Goal: Task Accomplishment & Management: Use online tool/utility

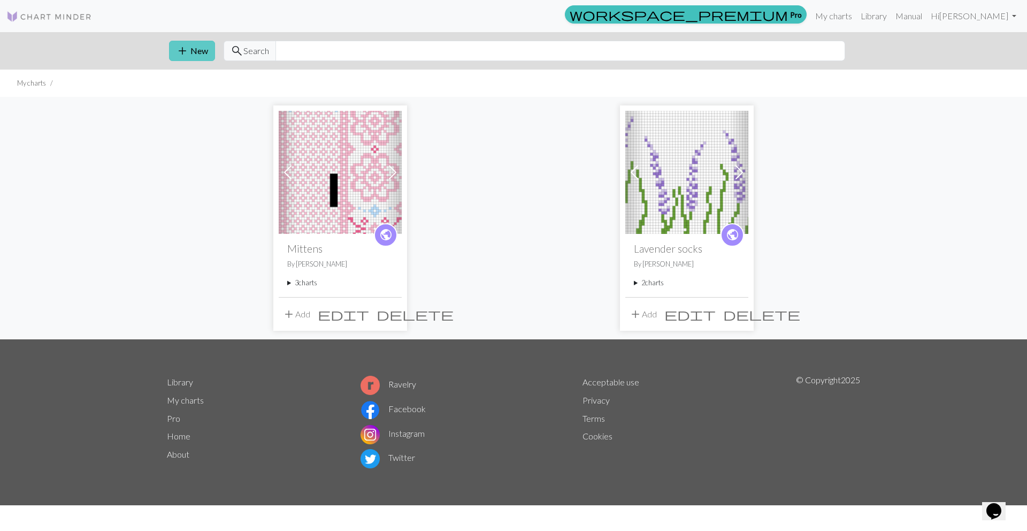
click at [205, 50] on button "add New" at bounding box center [192, 51] width 46 height 20
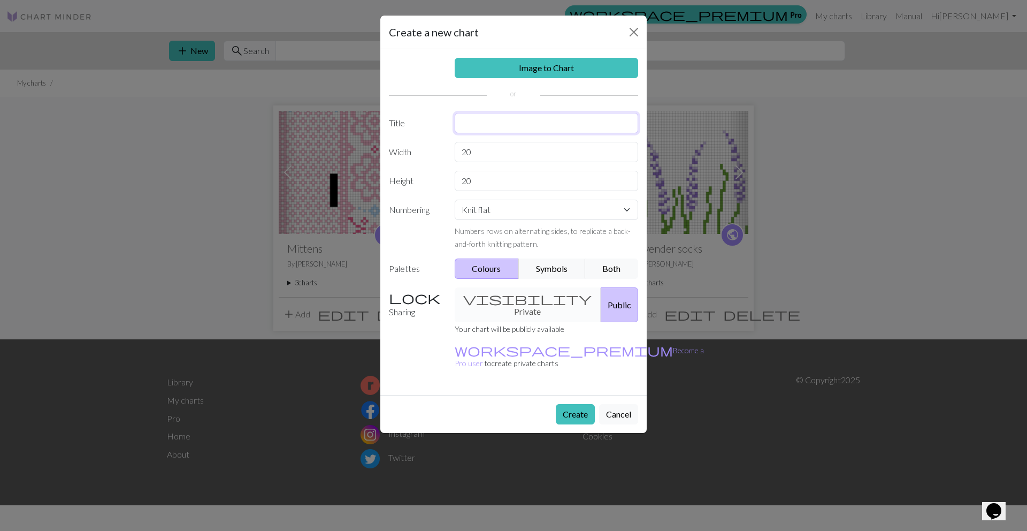
click at [484, 119] on input "text" at bounding box center [547, 123] width 184 height 20
type input "Mammas genser"
click at [484, 161] on input "20" at bounding box center [547, 152] width 184 height 20
click at [485, 158] on input "20" at bounding box center [547, 152] width 184 height 20
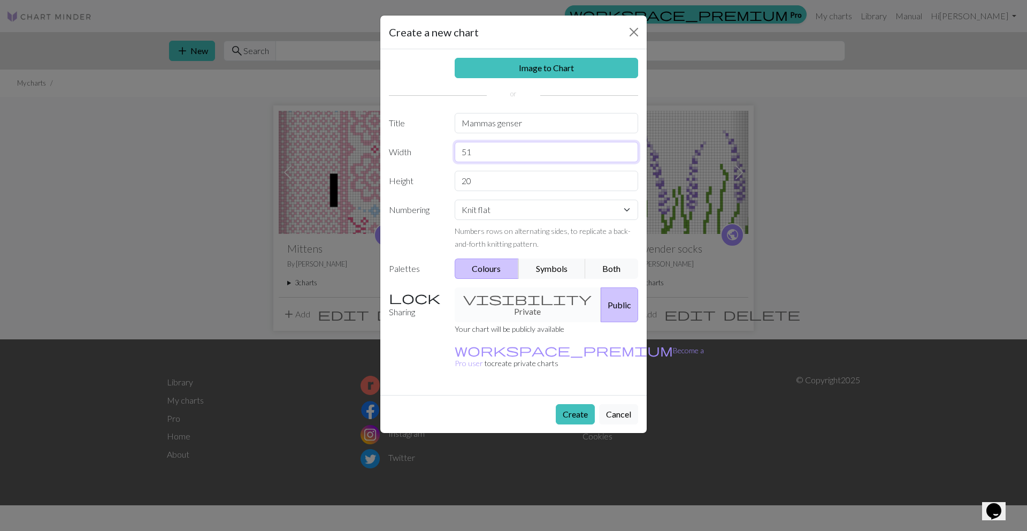
type input "51"
click at [475, 176] on input "20" at bounding box center [547, 181] width 184 height 20
click at [474, 176] on input "20" at bounding box center [547, 181] width 184 height 20
type input "4"
click at [567, 404] on button "Create" at bounding box center [575, 414] width 39 height 20
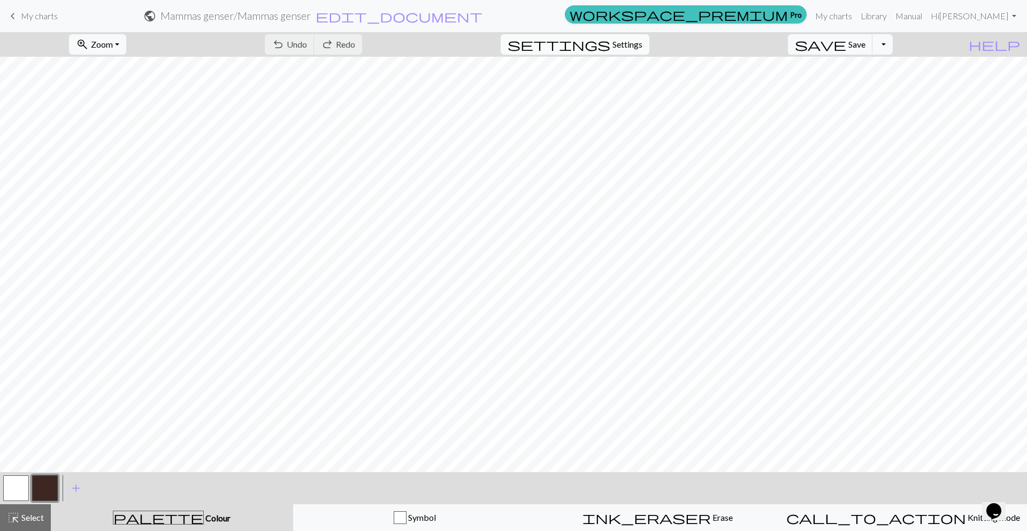
click at [643, 40] on span "Settings" at bounding box center [628, 44] width 30 height 13
select select "aran"
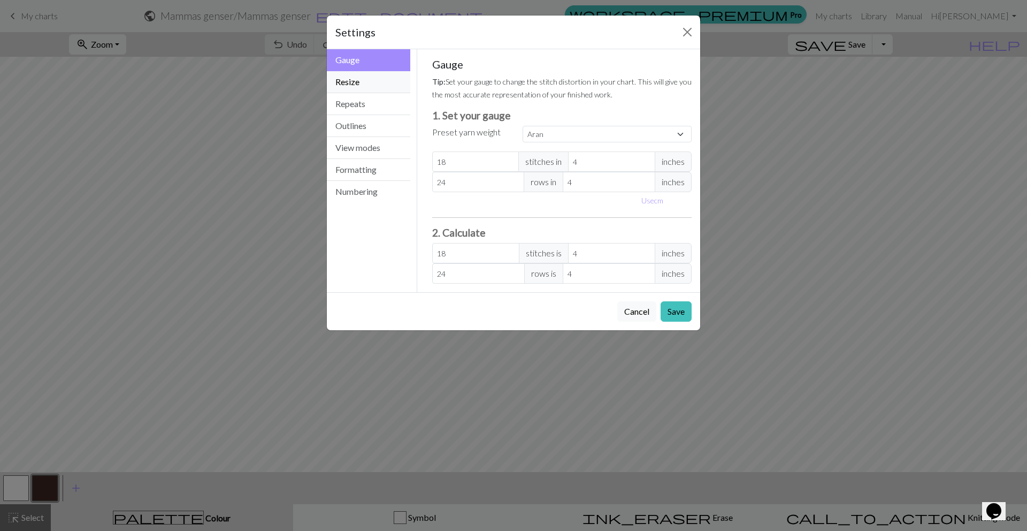
click at [386, 86] on button "Resize" at bounding box center [368, 82] width 83 height 22
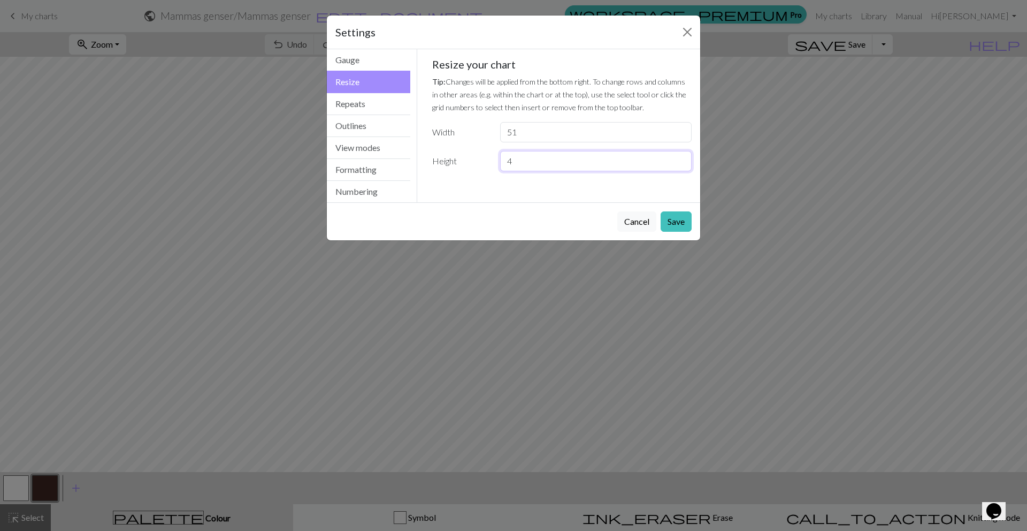
click at [529, 163] on input "4" at bounding box center [596, 161] width 192 height 20
type input "51"
click at [531, 126] on input "51" at bounding box center [596, 132] width 192 height 20
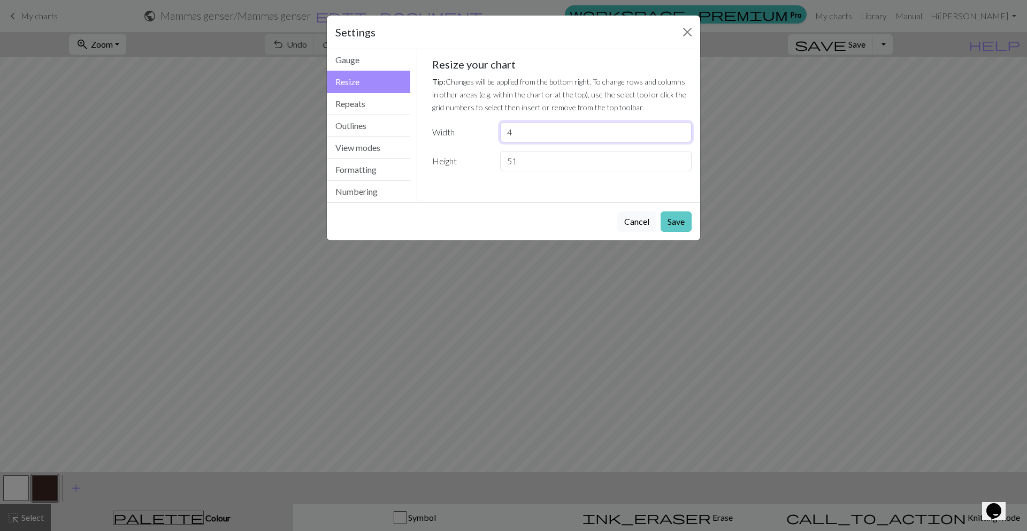
type input "4"
click at [681, 226] on button "Save" at bounding box center [676, 221] width 31 height 20
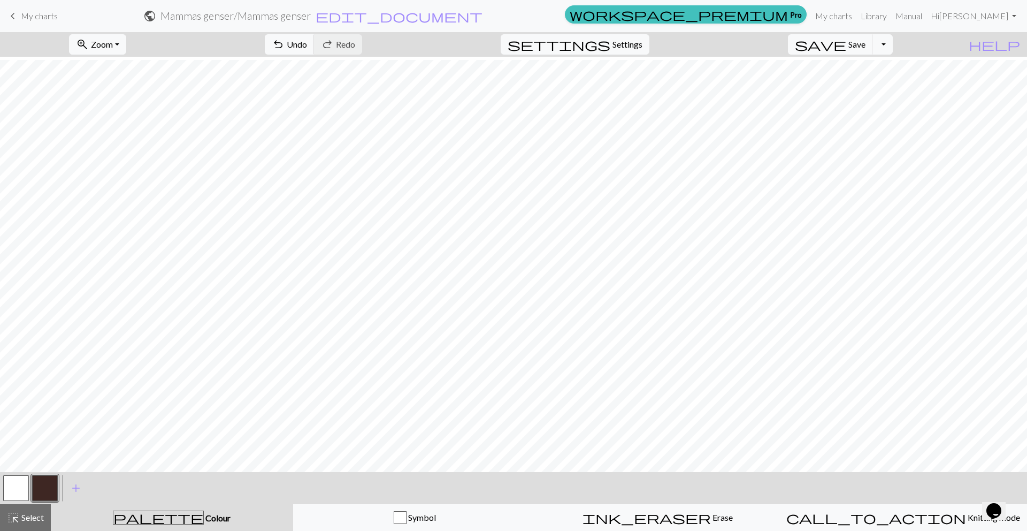
scroll to position [187, 0]
click at [47, 484] on button "button" at bounding box center [45, 488] width 26 height 26
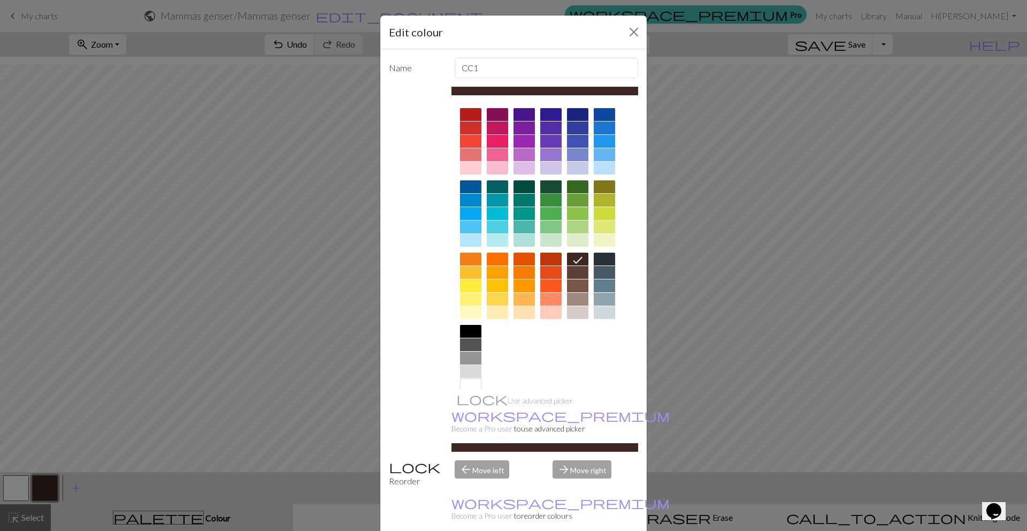
click at [546, 186] on div at bounding box center [550, 186] width 21 height 13
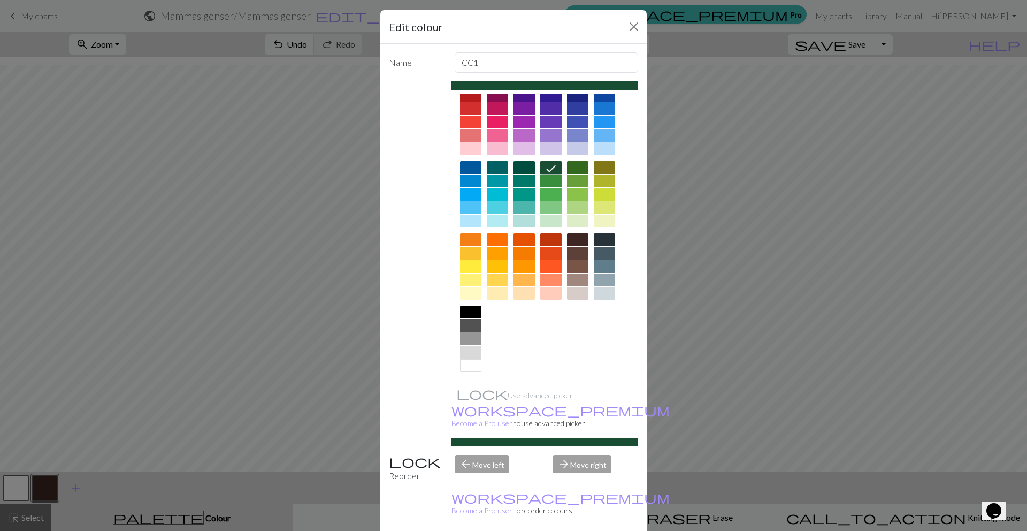
scroll to position [0, 0]
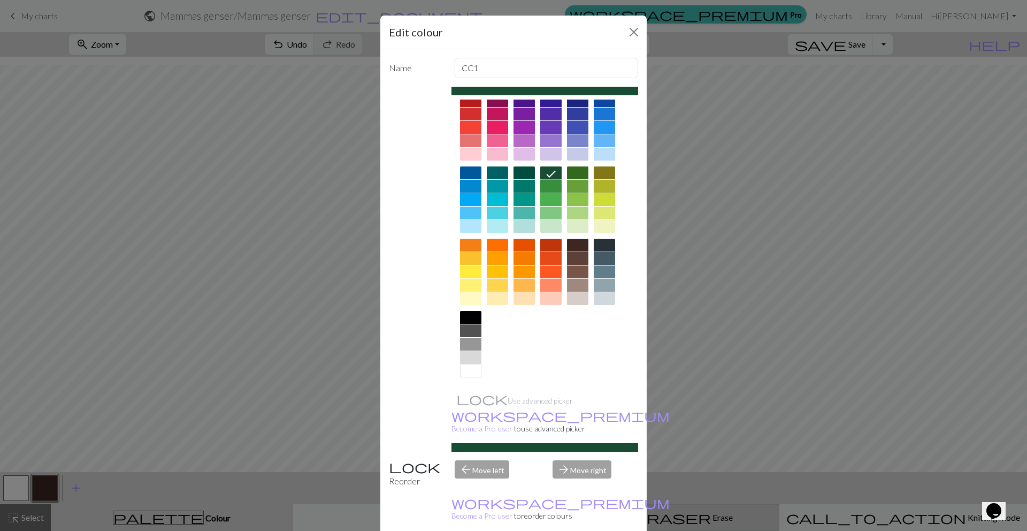
drag, startPoint x: 566, startPoint y: 524, endPoint x: 541, endPoint y: 518, distance: 25.2
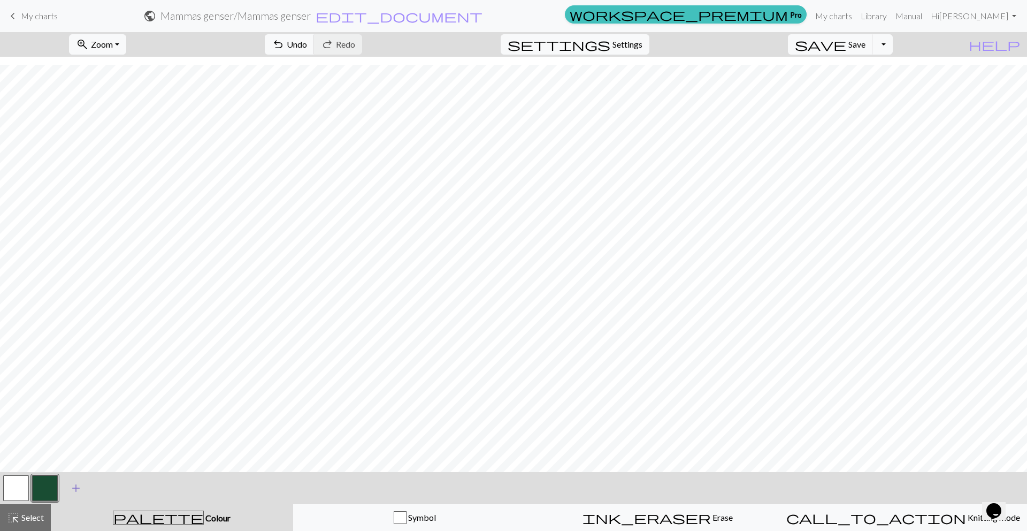
click at [76, 488] on span "add" at bounding box center [76, 487] width 13 height 15
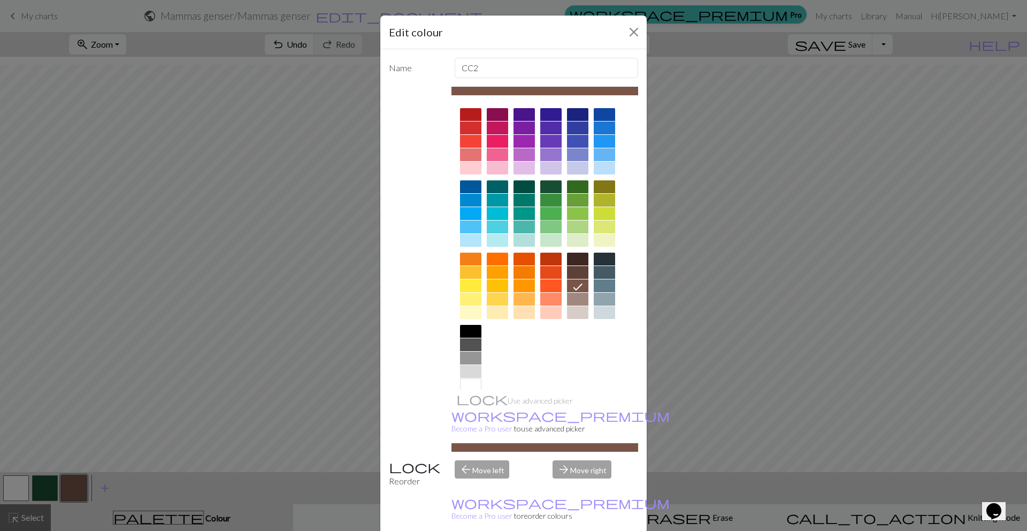
click at [551, 209] on div at bounding box center [550, 213] width 21 height 13
click at [552, 221] on div at bounding box center [550, 226] width 21 height 13
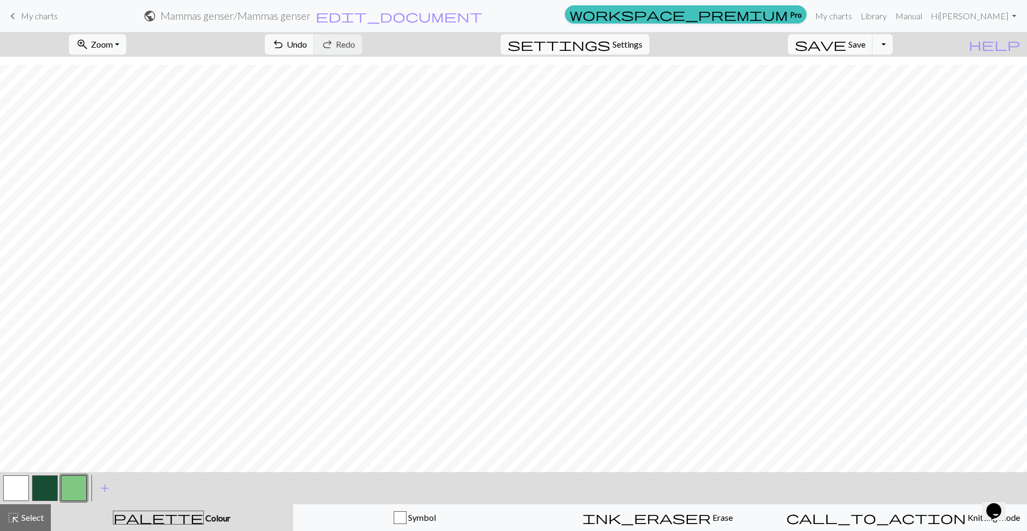
click at [33, 487] on button "button" at bounding box center [45, 488] width 26 height 26
click at [83, 489] on button "button" at bounding box center [74, 488] width 26 height 26
drag, startPoint x: 38, startPoint y: 485, endPoint x: 68, endPoint y: 480, distance: 31.0
click at [39, 485] on button "button" at bounding box center [45, 488] width 26 height 26
click at [307, 44] on span "Undo" at bounding box center [297, 44] width 20 height 10
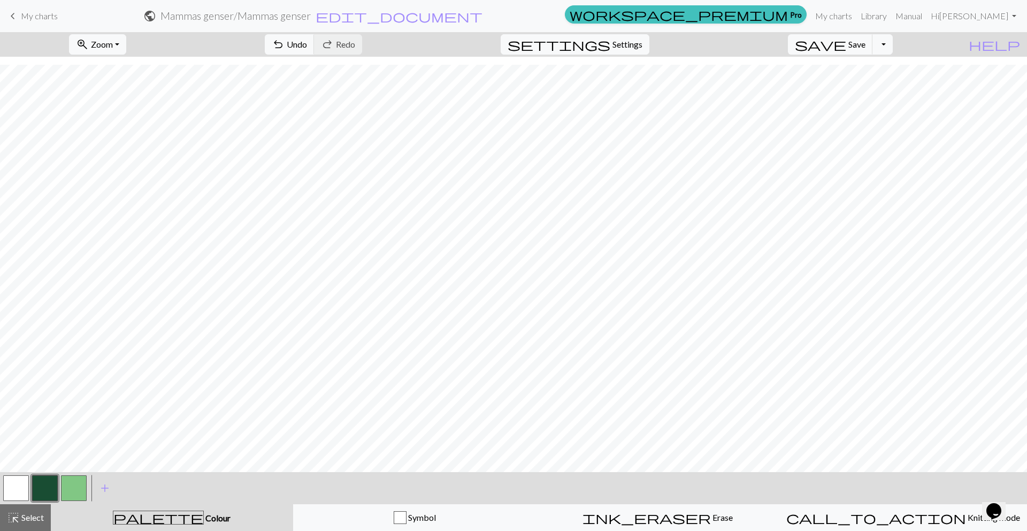
click at [80, 484] on button "button" at bounding box center [74, 488] width 26 height 26
click at [40, 493] on button "button" at bounding box center [45, 488] width 26 height 26
click at [80, 481] on button "button" at bounding box center [74, 488] width 26 height 26
drag, startPoint x: 11, startPoint y: 486, endPoint x: 31, endPoint y: 471, distance: 24.8
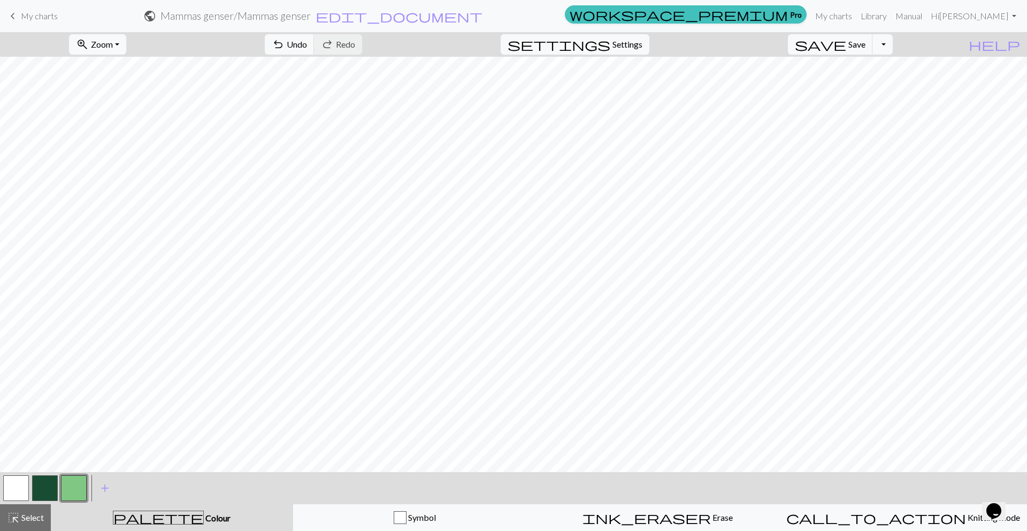
click at [13, 485] on button "button" at bounding box center [16, 488] width 26 height 26
click at [73, 487] on button "button" at bounding box center [74, 488] width 26 height 26
click at [59, 485] on div at bounding box center [45, 487] width 87 height 29
click at [57, 485] on button "button" at bounding box center [45, 488] width 26 height 26
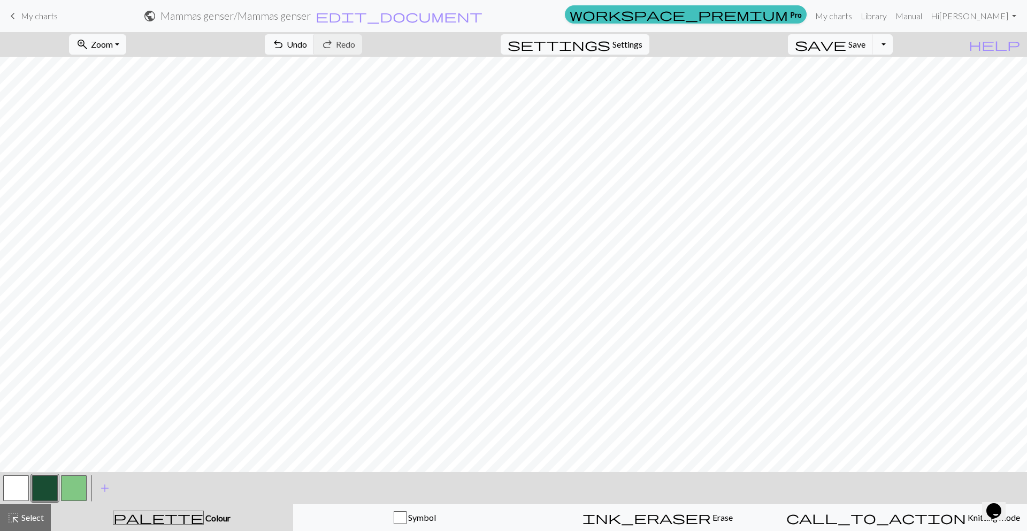
drag, startPoint x: 75, startPoint y: 485, endPoint x: 102, endPoint y: 465, distance: 33.3
click at [75, 485] on button "button" at bounding box center [74, 488] width 26 height 26
drag, startPoint x: 36, startPoint y: 487, endPoint x: 43, endPoint y: 476, distance: 13.2
click at [37, 486] on button "button" at bounding box center [45, 488] width 26 height 26
drag, startPoint x: 77, startPoint y: 491, endPoint x: 108, endPoint y: 472, distance: 35.5
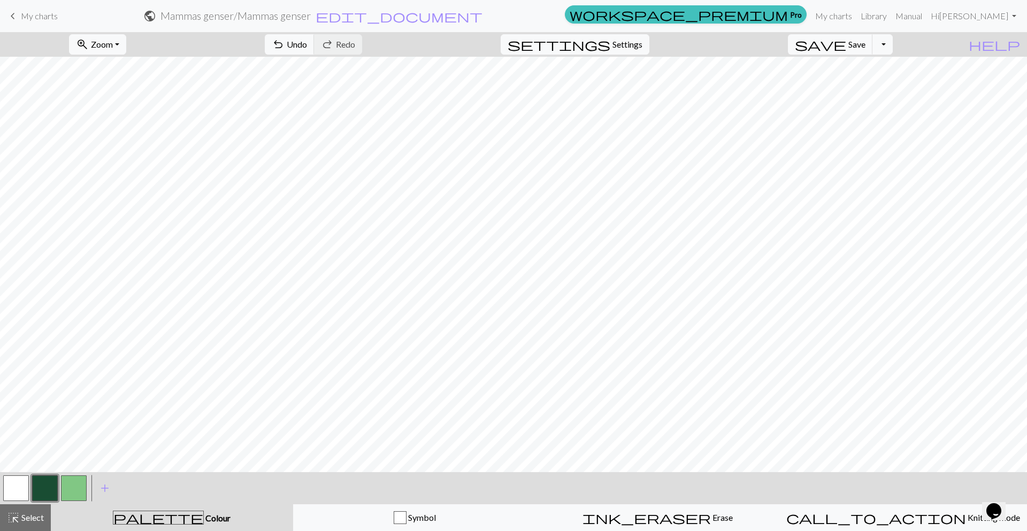
click at [77, 491] on button "button" at bounding box center [74, 488] width 26 height 26
click at [113, 45] on span "Zoom" at bounding box center [102, 44] width 22 height 10
click at [132, 102] on button "Fit height" at bounding box center [112, 102] width 85 height 17
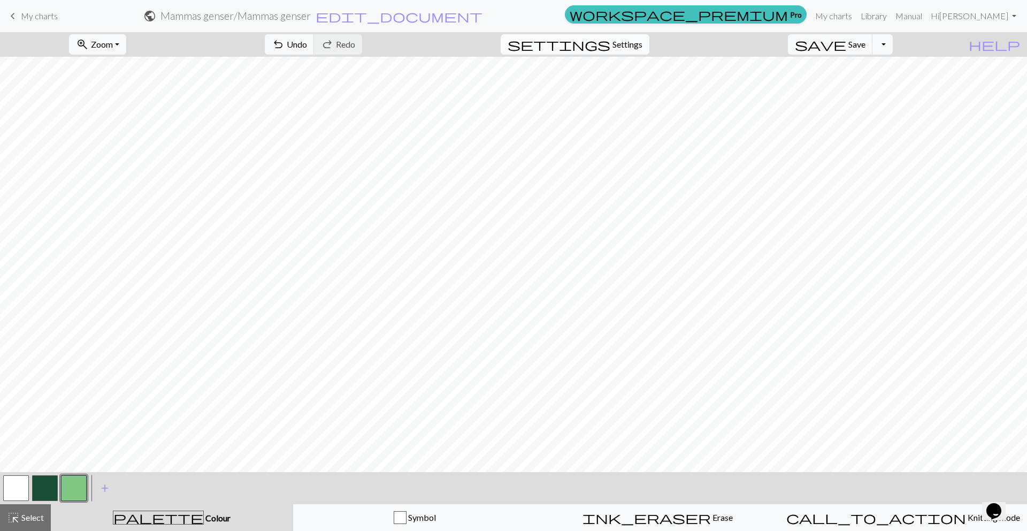
click at [637, 47] on span "Settings" at bounding box center [628, 44] width 30 height 13
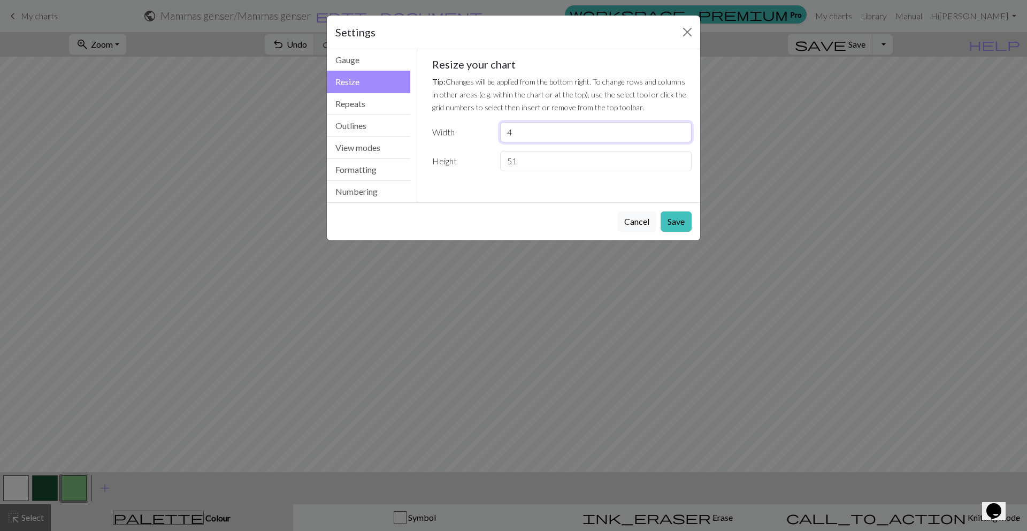
click at [527, 131] on input "4" at bounding box center [596, 132] width 192 height 20
type input "8"
type input "9"
click at [675, 217] on button "Save" at bounding box center [676, 221] width 31 height 20
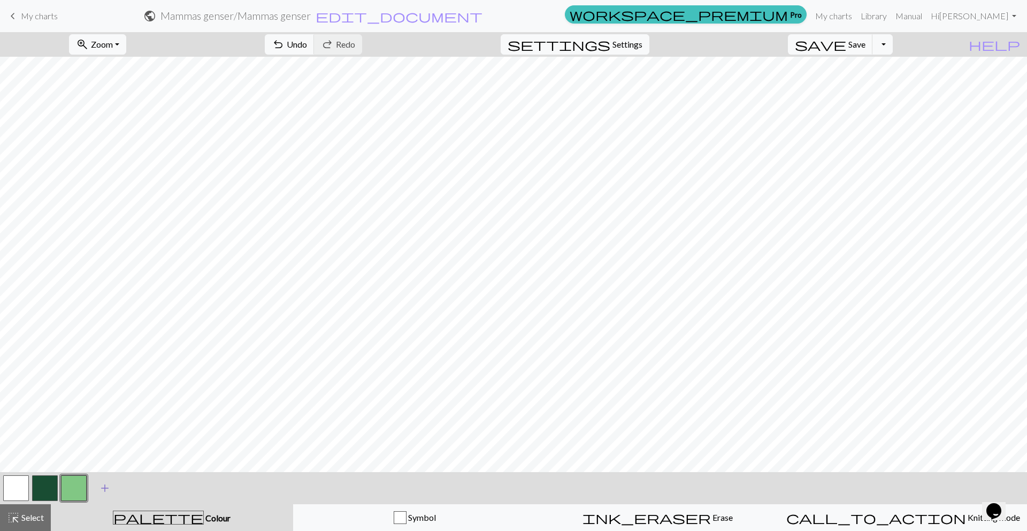
click at [97, 485] on button "add Add a colour" at bounding box center [104, 488] width 27 height 27
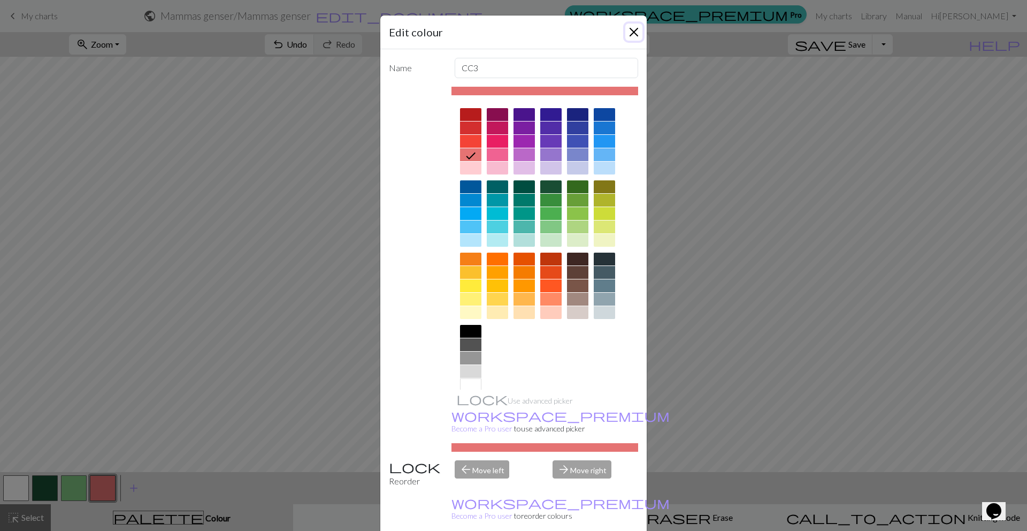
click at [625, 33] on button "Close" at bounding box center [633, 32] width 17 height 17
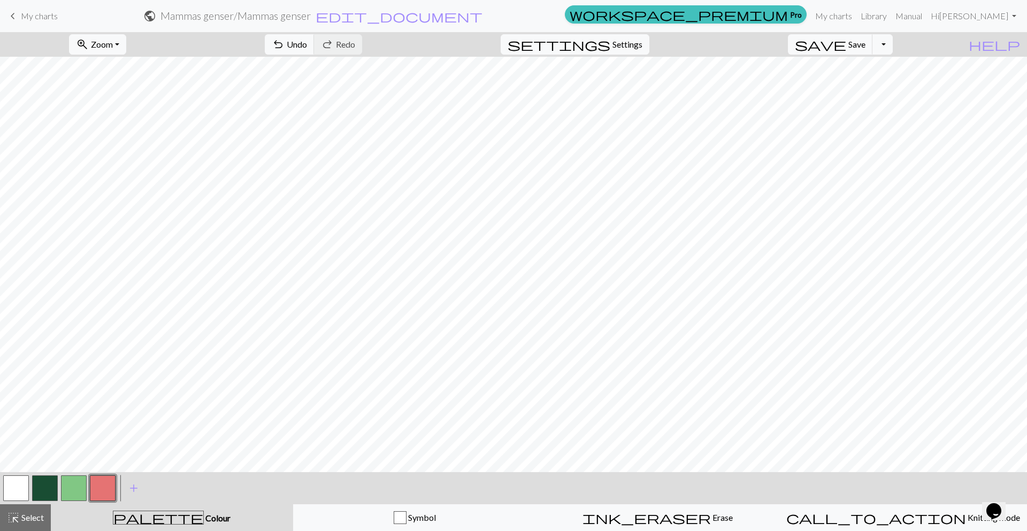
click at [44, 485] on button "button" at bounding box center [45, 488] width 26 height 26
drag, startPoint x: 71, startPoint y: 493, endPoint x: 83, endPoint y: 494, distance: 12.9
click at [73, 494] on button "button" at bounding box center [74, 488] width 26 height 26
click at [37, 478] on button "button" at bounding box center [45, 488] width 26 height 26
drag, startPoint x: 75, startPoint y: 493, endPoint x: 80, endPoint y: 492, distance: 5.4
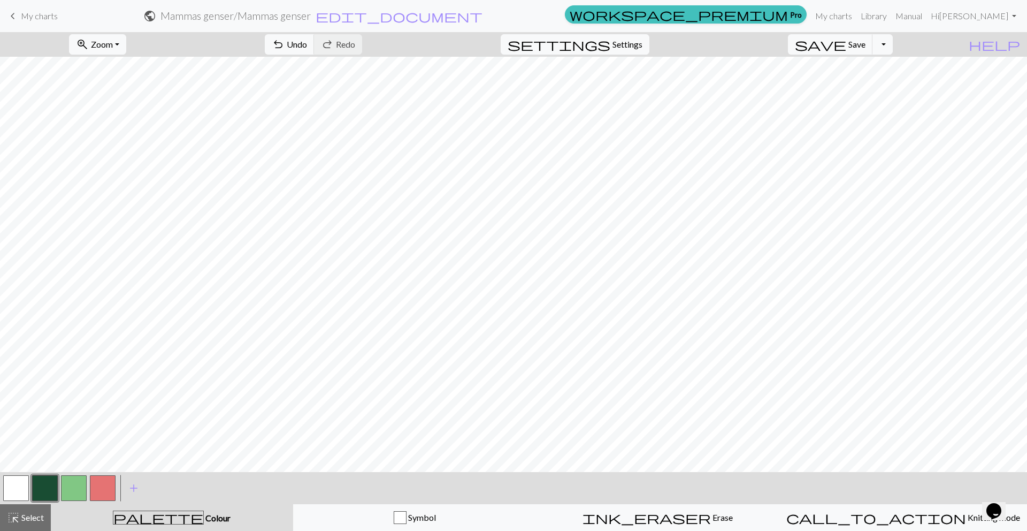
click at [76, 492] on button "button" at bounding box center [74, 488] width 26 height 26
click at [34, 491] on button "button" at bounding box center [45, 488] width 26 height 26
drag, startPoint x: 10, startPoint y: 482, endPoint x: 29, endPoint y: 477, distance: 19.3
click at [12, 482] on button "button" at bounding box center [16, 488] width 26 height 26
drag, startPoint x: 43, startPoint y: 481, endPoint x: 57, endPoint y: 473, distance: 16.5
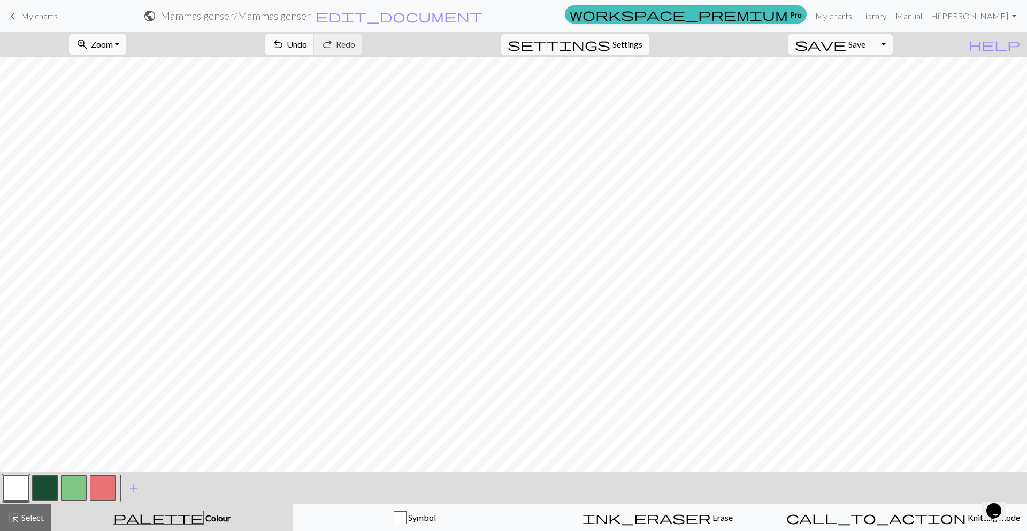
click at [43, 481] on button "button" at bounding box center [45, 488] width 26 height 26
click at [68, 482] on button "button" at bounding box center [74, 488] width 26 height 26
drag, startPoint x: 19, startPoint y: 478, endPoint x: 23, endPoint y: 473, distance: 6.9
click at [19, 478] on button "button" at bounding box center [16, 488] width 26 height 26
drag, startPoint x: 74, startPoint y: 486, endPoint x: 126, endPoint y: 475, distance: 53.1
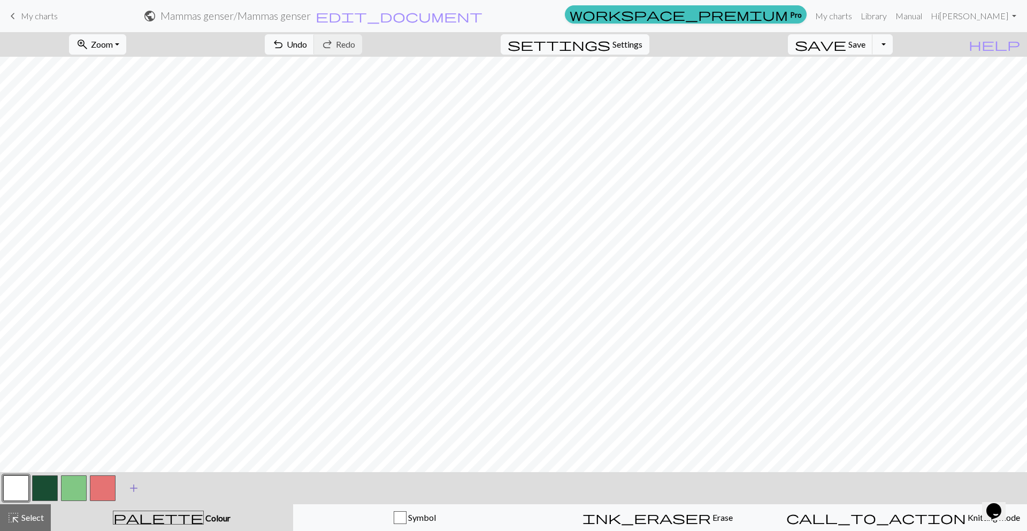
click at [74, 486] on button "button" at bounding box center [74, 488] width 26 height 26
click at [46, 485] on button "button" at bounding box center [45, 488] width 26 height 26
click at [83, 488] on button "button" at bounding box center [74, 488] width 26 height 26
click at [15, 478] on button "button" at bounding box center [16, 488] width 26 height 26
drag, startPoint x: 43, startPoint y: 485, endPoint x: 60, endPoint y: 476, distance: 19.6
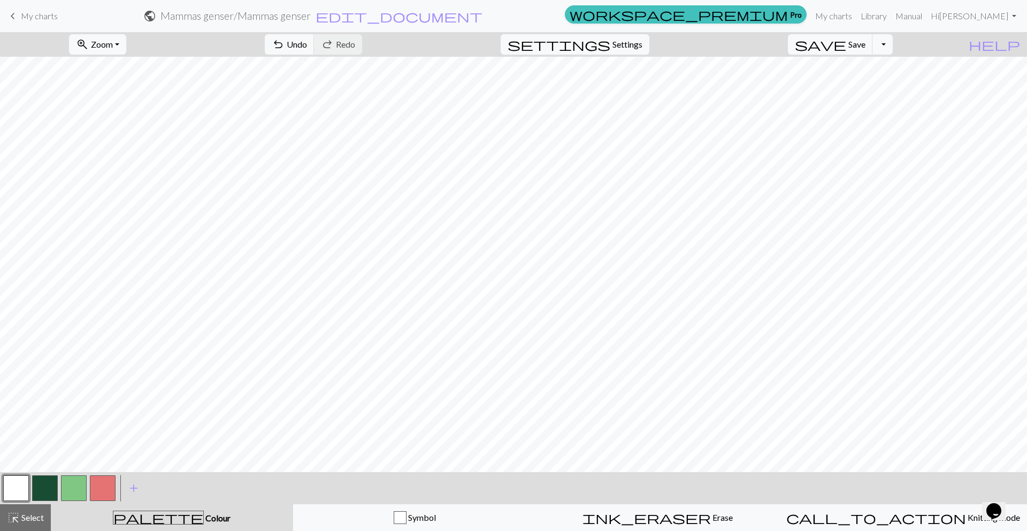
click at [43, 485] on button "button" at bounding box center [45, 488] width 26 height 26
click at [109, 490] on button "button" at bounding box center [103, 488] width 26 height 26
click at [112, 490] on button "button" at bounding box center [103, 488] width 26 height 26
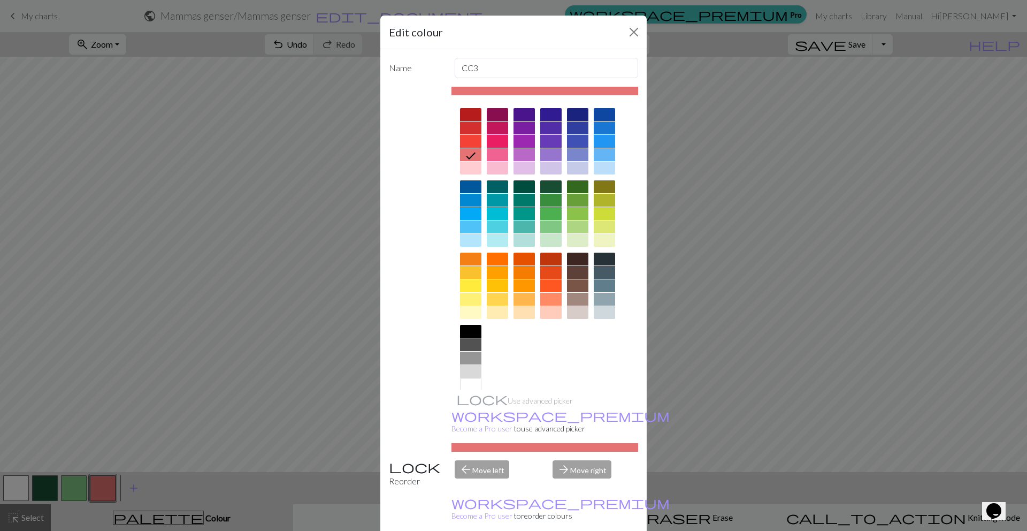
click at [467, 343] on div at bounding box center [470, 344] width 21 height 13
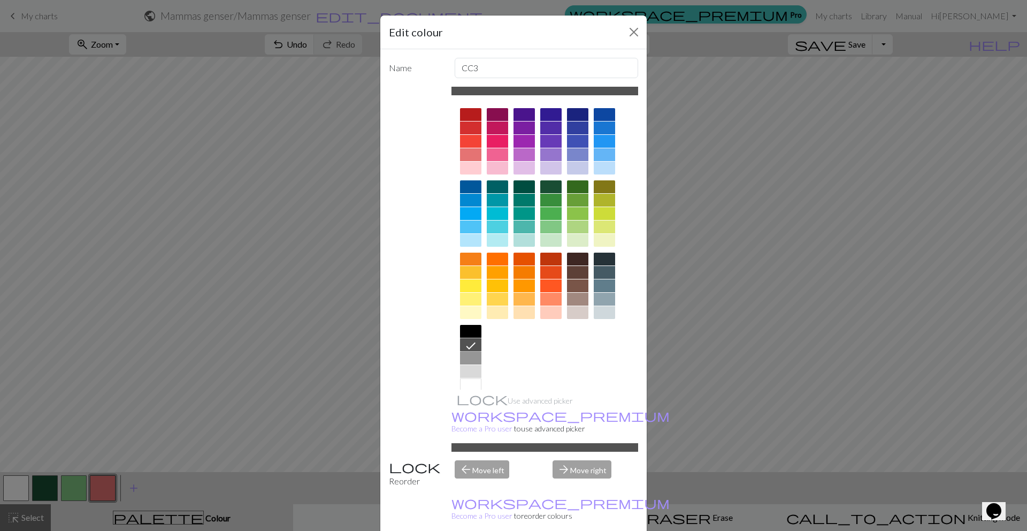
click at [684, 286] on div "Edit colour Name CC3 Use advanced picker workspace_premium Become a Pro user to…" at bounding box center [513, 265] width 1027 height 531
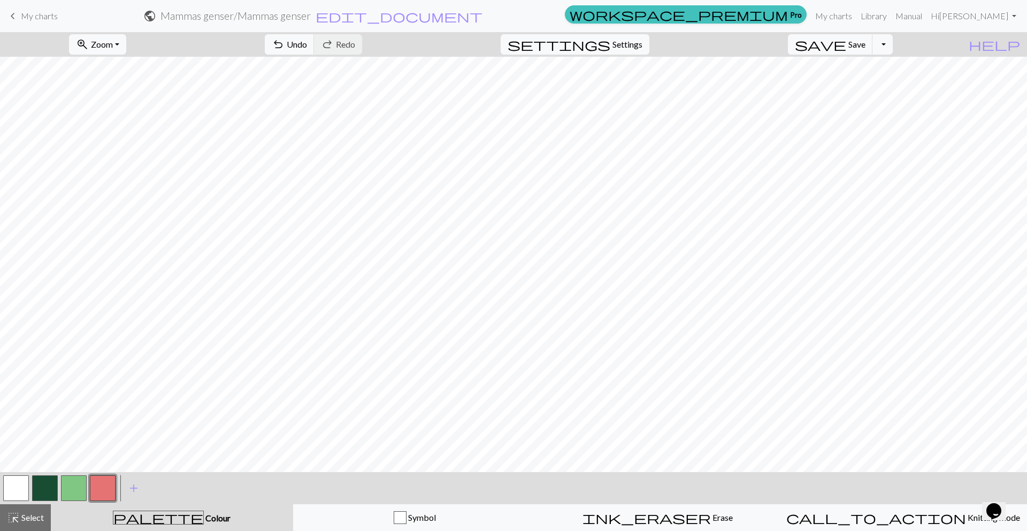
click at [106, 480] on button "button" at bounding box center [103, 488] width 26 height 26
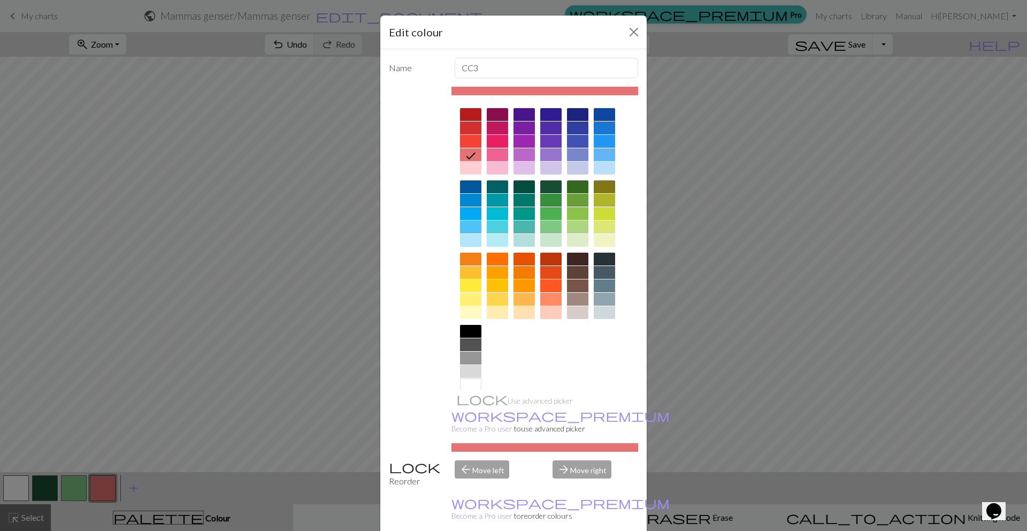
click at [470, 345] on div at bounding box center [470, 344] width 21 height 13
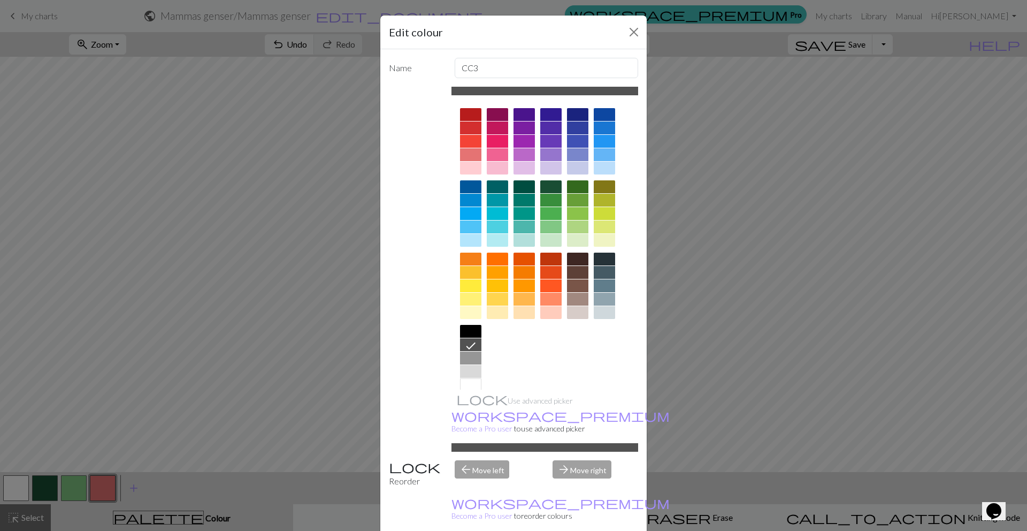
drag, startPoint x: 572, startPoint y: 516, endPoint x: 566, endPoint y: 493, distance: 23.9
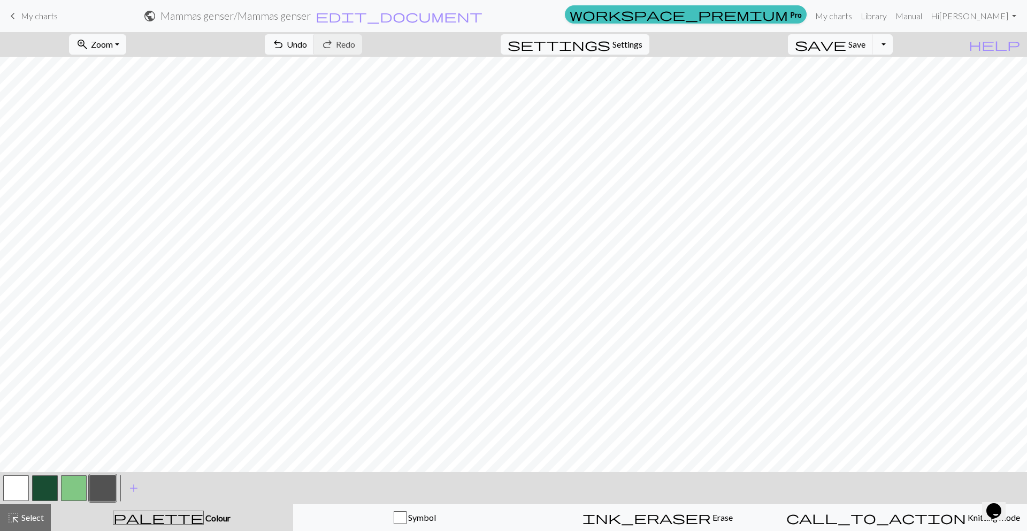
click at [107, 492] on button "button" at bounding box center [103, 488] width 26 height 26
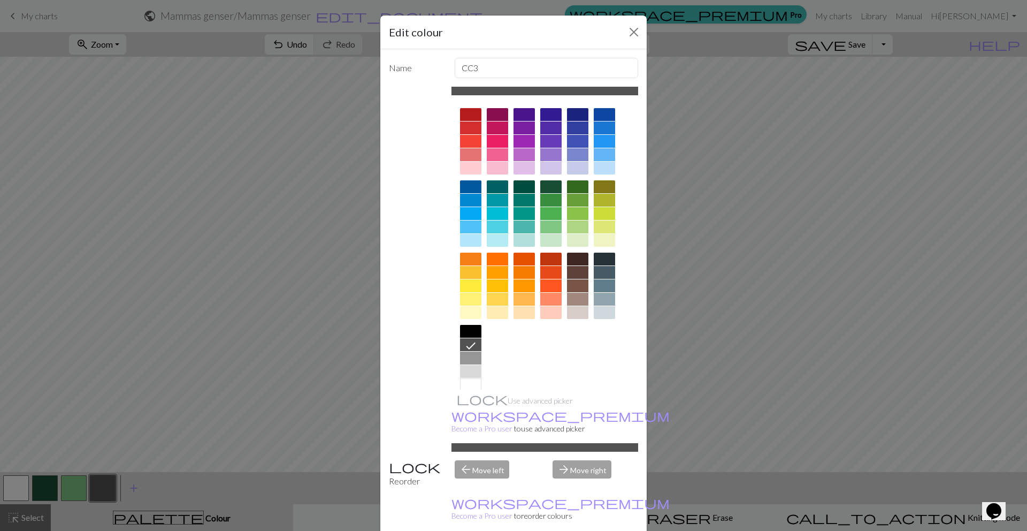
drag, startPoint x: 463, startPoint y: 357, endPoint x: 470, endPoint y: 373, distance: 17.0
click at [464, 357] on div at bounding box center [470, 358] width 21 height 13
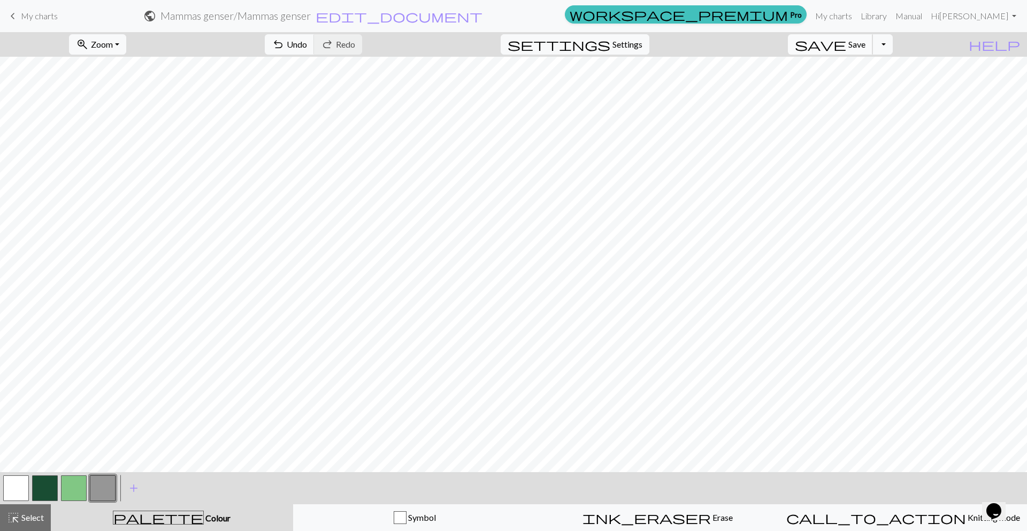
click at [865, 40] on button "save Save Save" at bounding box center [830, 44] width 85 height 20
click at [39, 10] on div "Chart saved" at bounding box center [513, 21] width 1027 height 42
click at [50, 19] on span "My charts" at bounding box center [39, 16] width 37 height 10
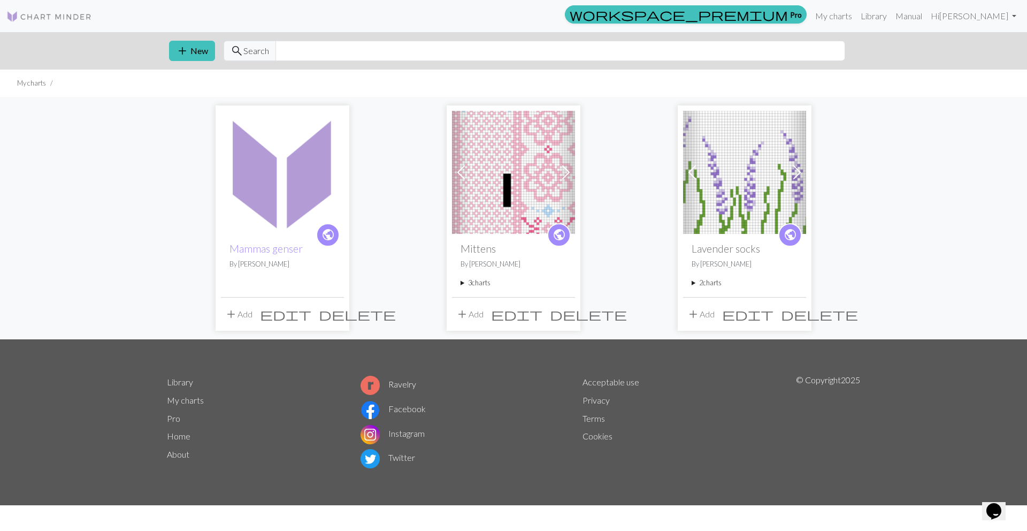
click at [284, 175] on img at bounding box center [282, 172] width 123 height 123
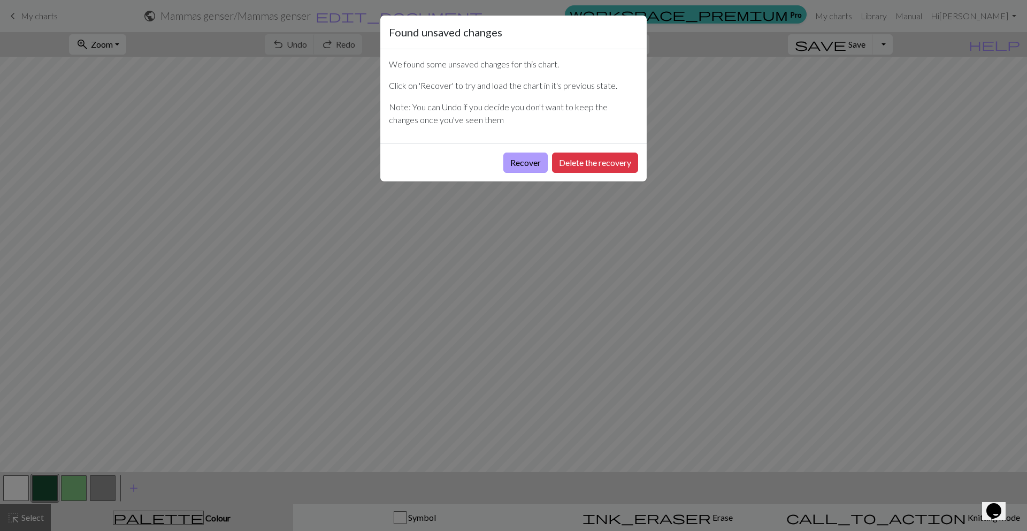
click at [534, 164] on button "Recover" at bounding box center [525, 162] width 44 height 20
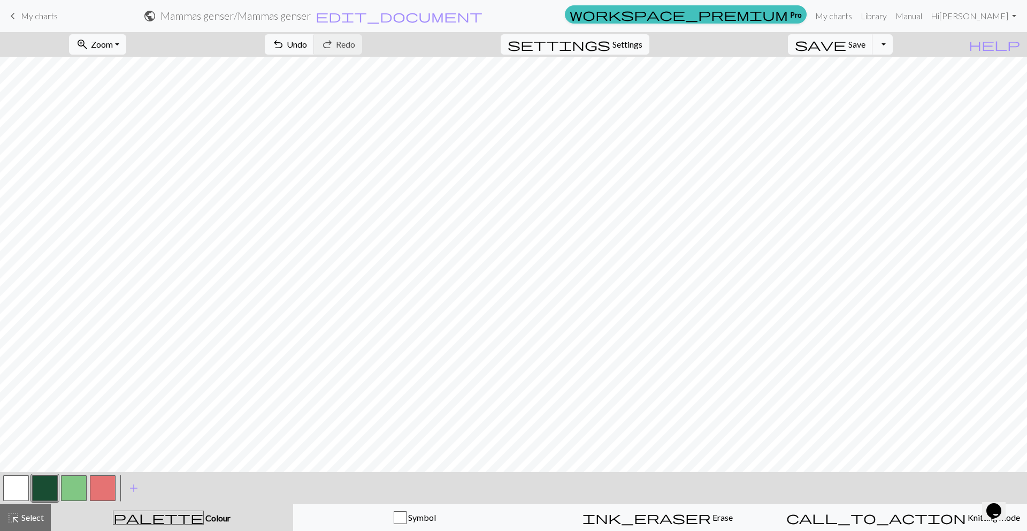
click at [92, 488] on button "button" at bounding box center [103, 488] width 26 height 26
click at [97, 487] on button "button" at bounding box center [103, 488] width 26 height 26
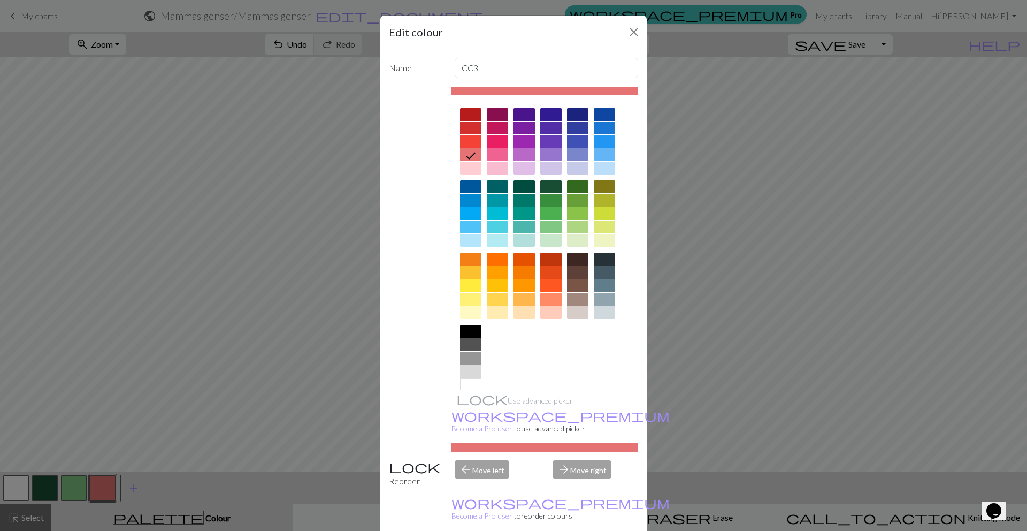
click at [464, 354] on div at bounding box center [470, 358] width 21 height 13
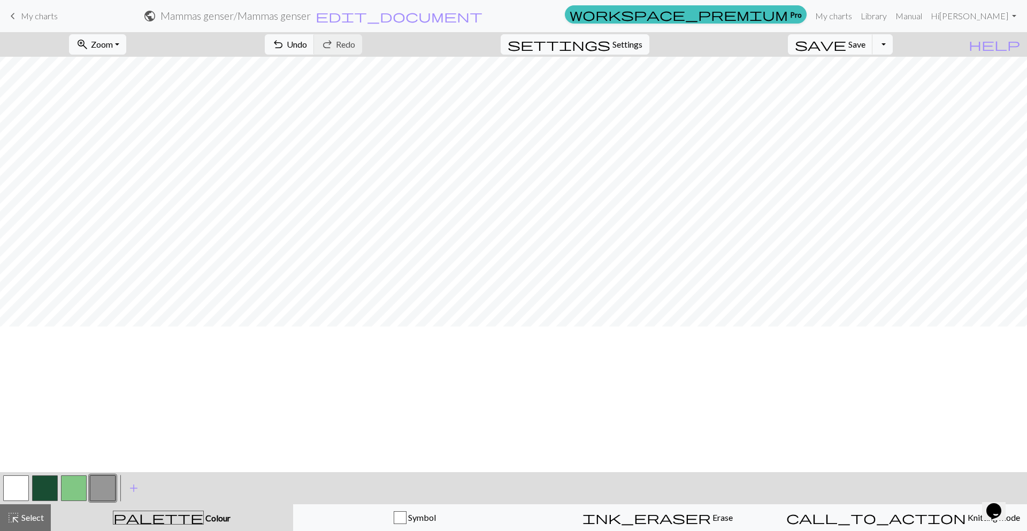
scroll to position [187, 0]
click at [866, 42] on span "Save" at bounding box center [857, 44] width 17 height 10
click at [27, 12] on span "My charts" at bounding box center [39, 16] width 37 height 10
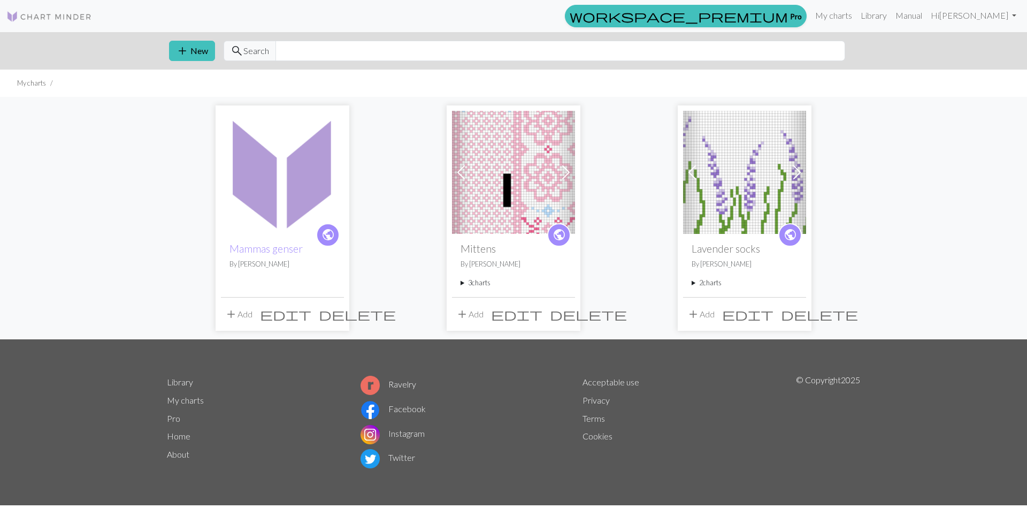
click at [294, 140] on img at bounding box center [282, 172] width 123 height 123
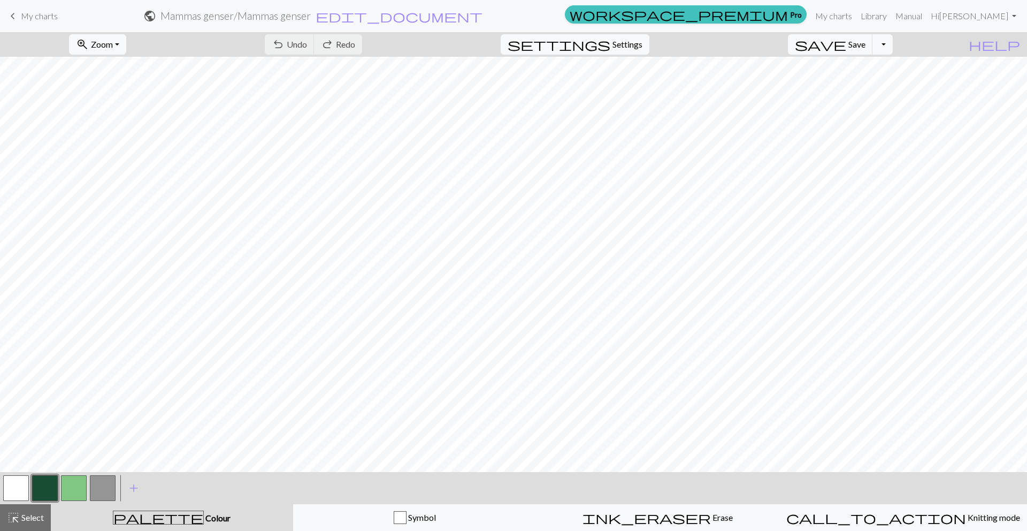
scroll to position [187, 0]
